Goal: Information Seeking & Learning: Check status

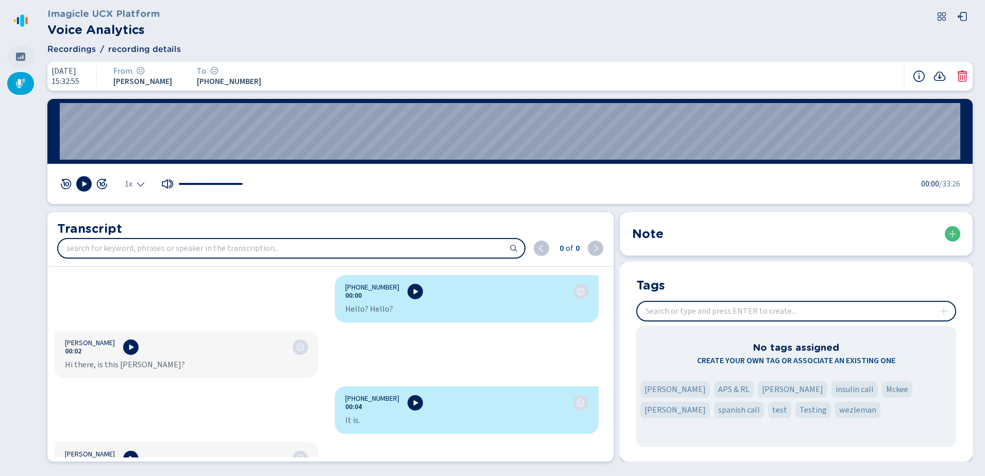
scroll to position [618, 0]
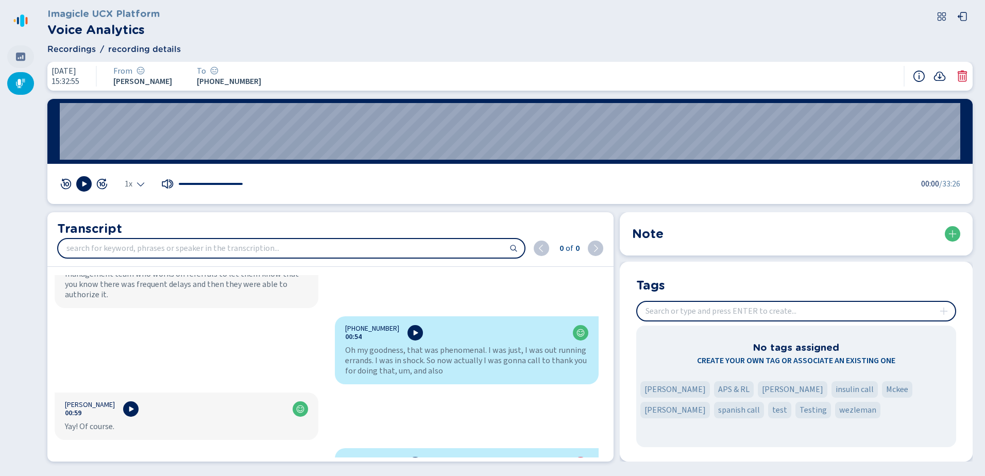
click at [24, 56] on icon at bounding box center [20, 57] width 9 height 8
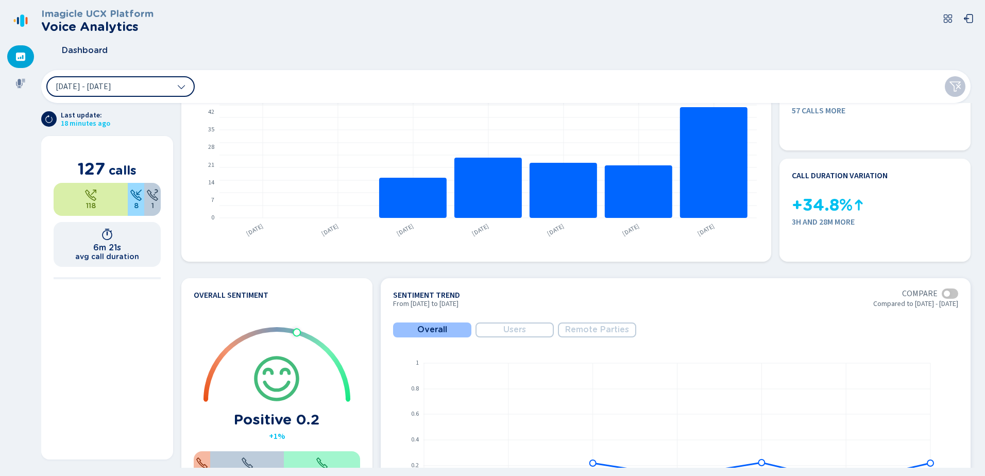
scroll to position [16, 0]
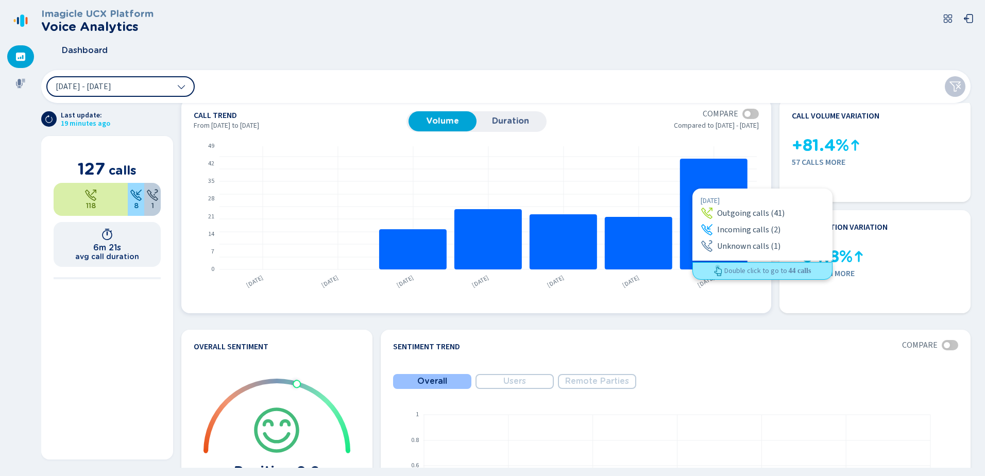
click at [692, 189] on rect at bounding box center [713, 214] width 67 height 111
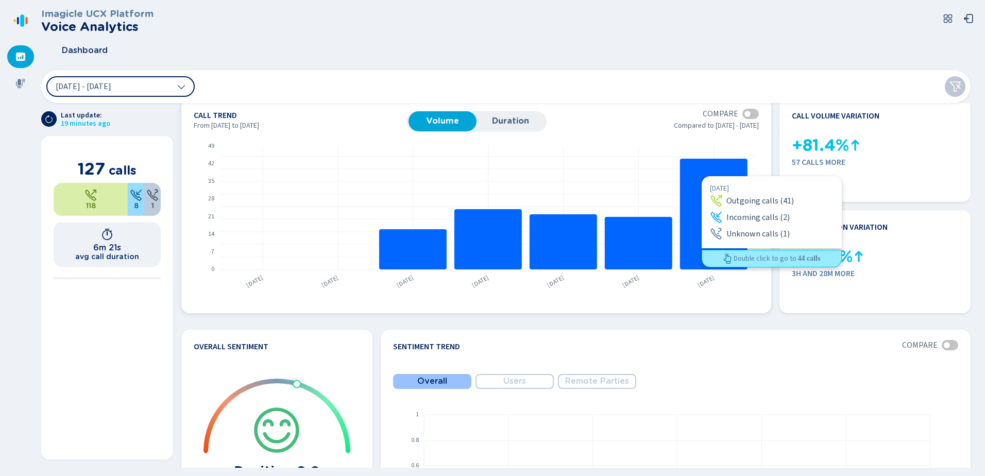
click at [702, 176] on rect at bounding box center [713, 214] width 67 height 111
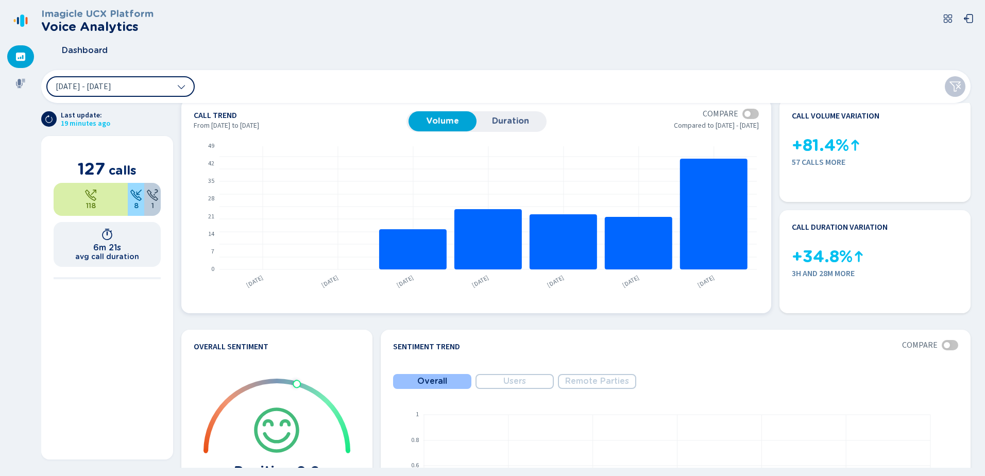
click at [518, 125] on span "Duration" at bounding box center [511, 120] width 58 height 9
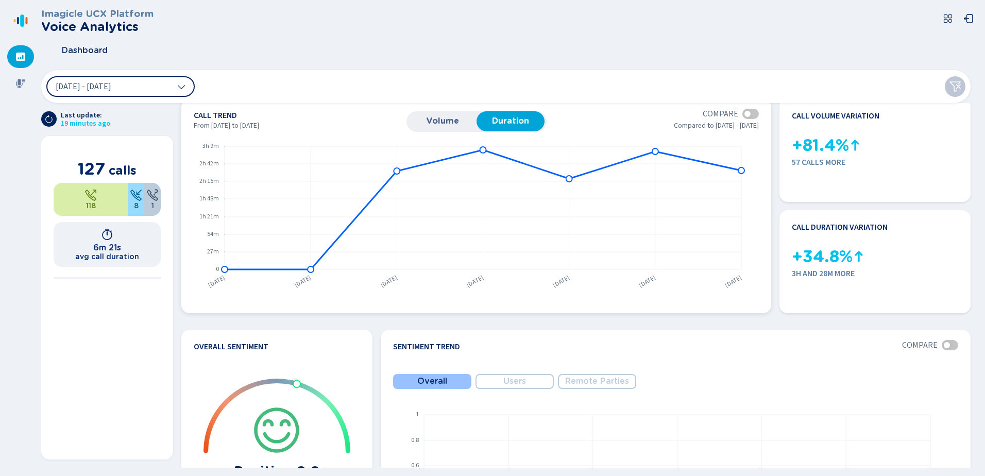
click at [446, 121] on span "Volume" at bounding box center [443, 120] width 58 height 9
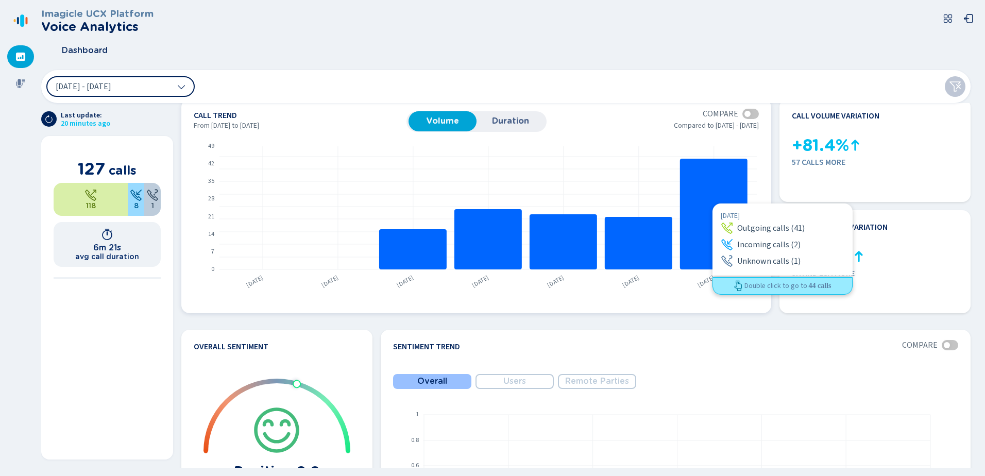
click at [712, 203] on rect at bounding box center [713, 214] width 67 height 111
click at [710, 204] on rect at bounding box center [713, 214] width 67 height 111
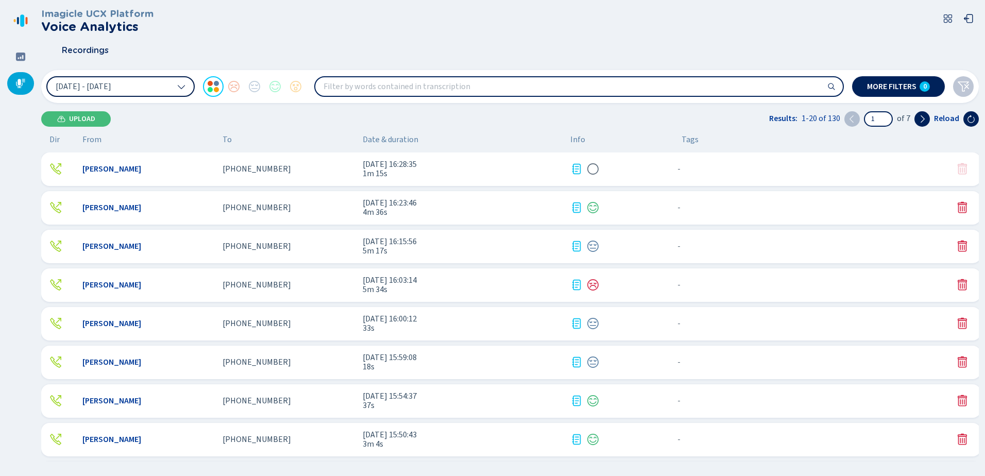
click at [177, 85] on icon at bounding box center [181, 86] width 8 height 8
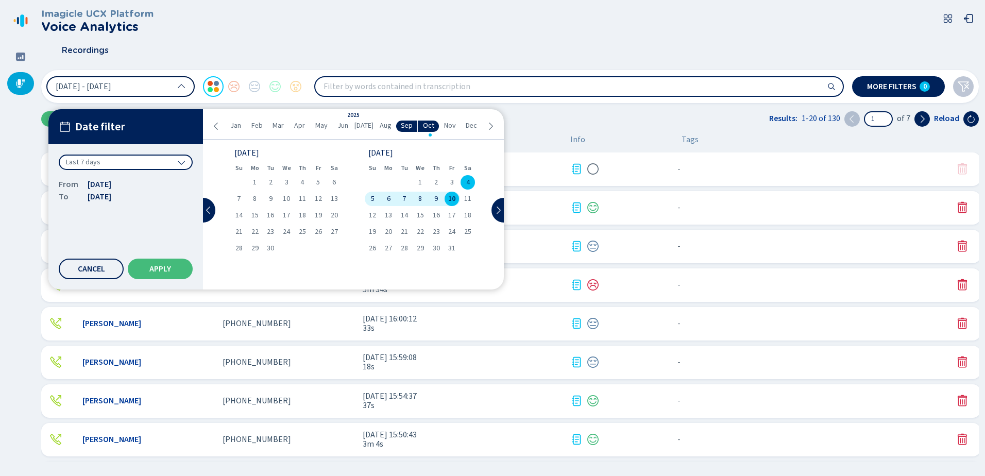
click at [180, 160] on icon at bounding box center [181, 162] width 8 height 8
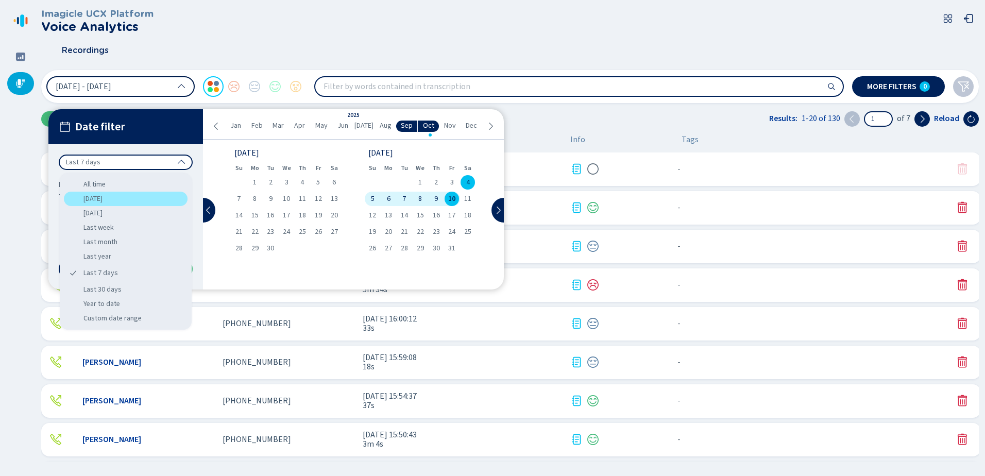
click at [129, 195] on div "Today" at bounding box center [126, 199] width 124 height 14
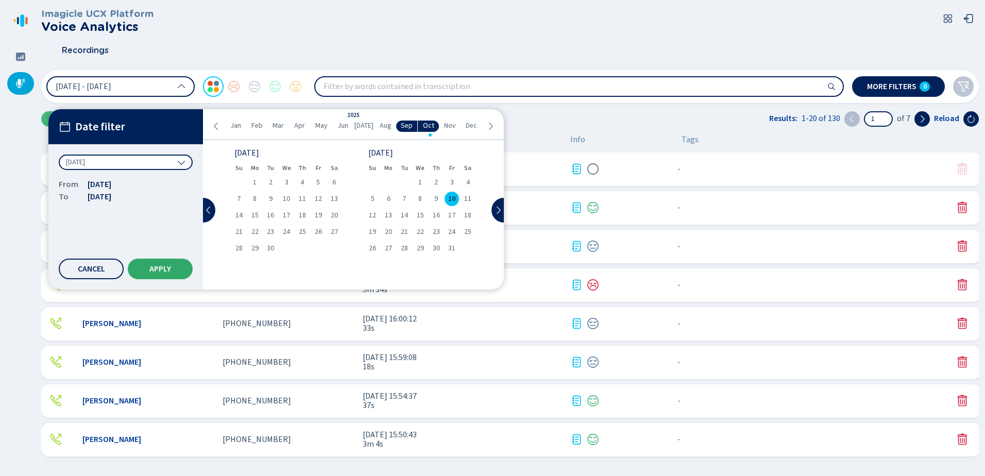
click at [151, 267] on span "Apply" at bounding box center [160, 269] width 22 height 8
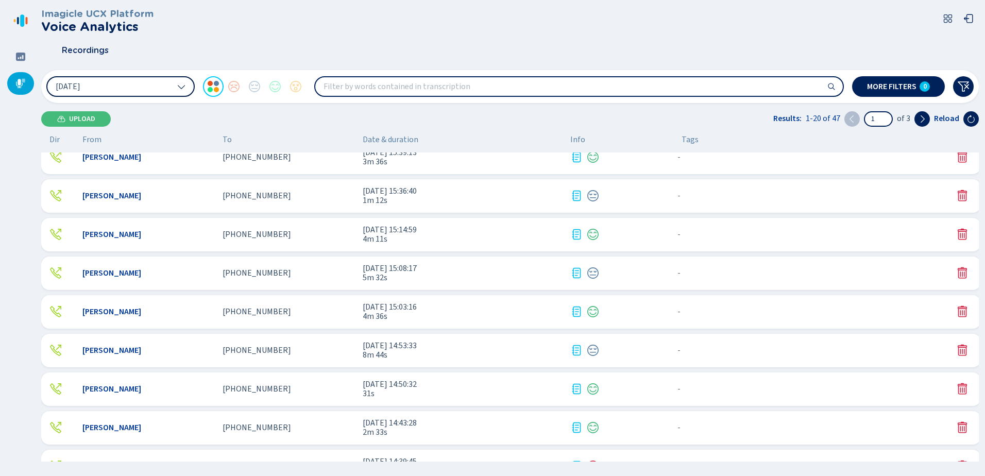
scroll to position [463, 0]
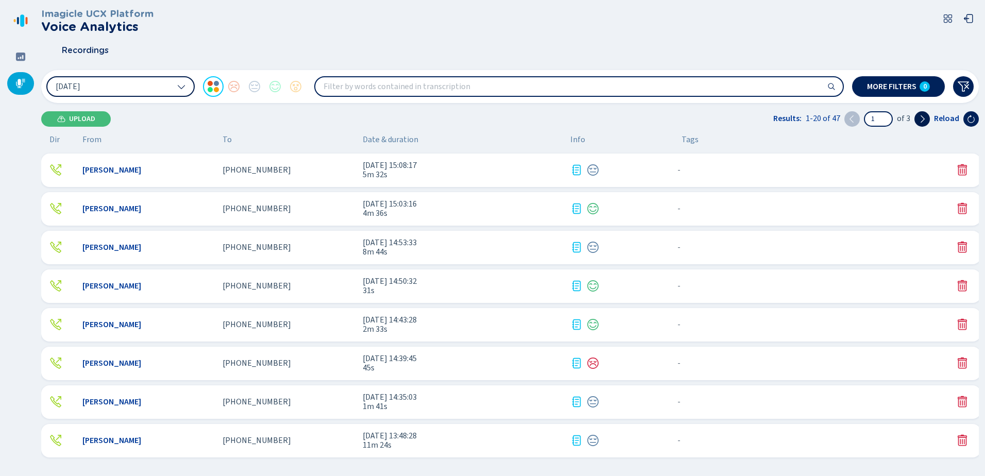
click at [923, 115] on icon at bounding box center [922, 119] width 8 height 8
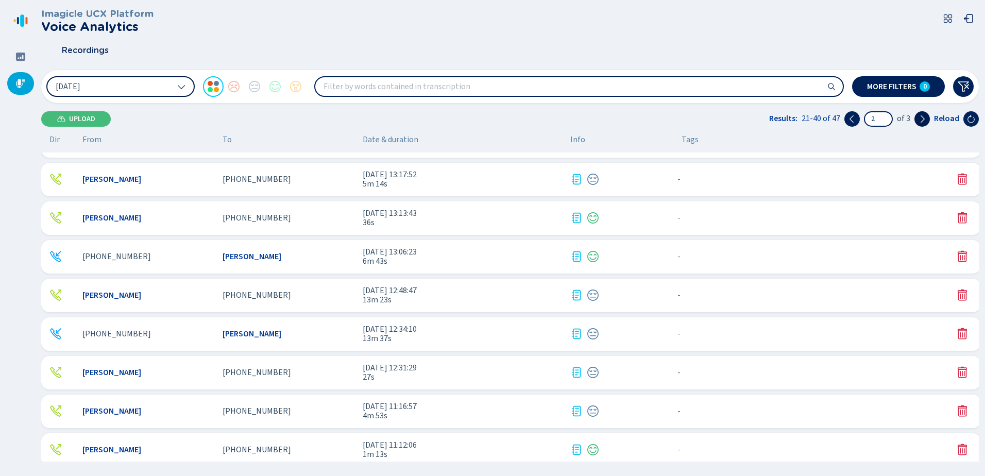
click at [922, 118] on icon at bounding box center [922, 119] width 8 height 8
type input "3"
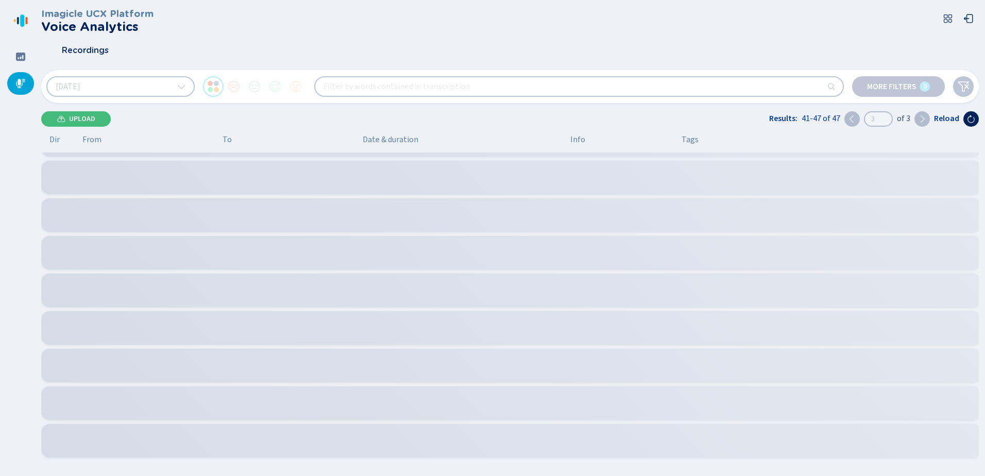
scroll to position [0, 0]
